Goal: Task Accomplishment & Management: Manage account settings

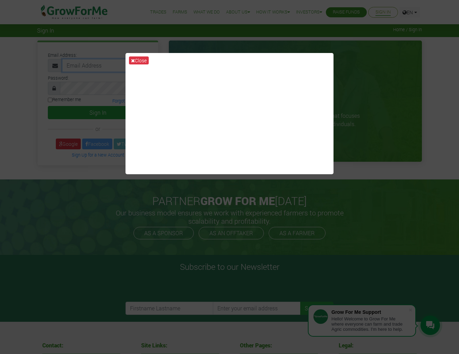
type input "eric.mabenson35@gmail.com"
click at [98, 112] on button "Sign In" at bounding box center [98, 112] width 100 height 13
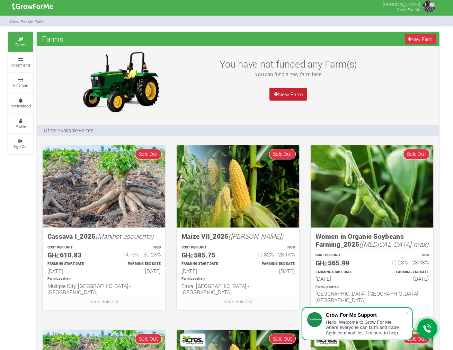
click at [289, 92] on link "New Farm" at bounding box center [289, 93] width 37 height 12
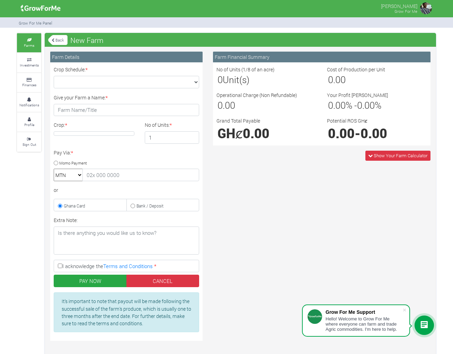
click at [420, 18] on div "Grow For Me Panel" at bounding box center [226, 22] width 429 height 11
click at [404, 308] on span at bounding box center [404, 309] width 7 height 7
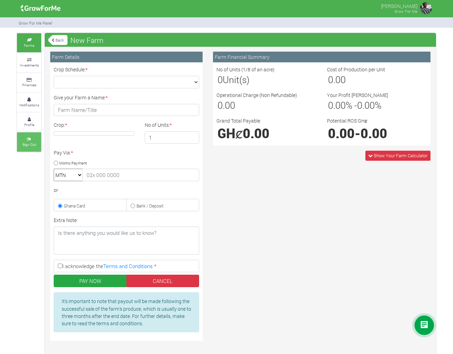
click at [34, 142] on small "Sign Out" at bounding box center [30, 144] width 14 height 5
